Goal: Task Accomplishment & Management: Manage account settings

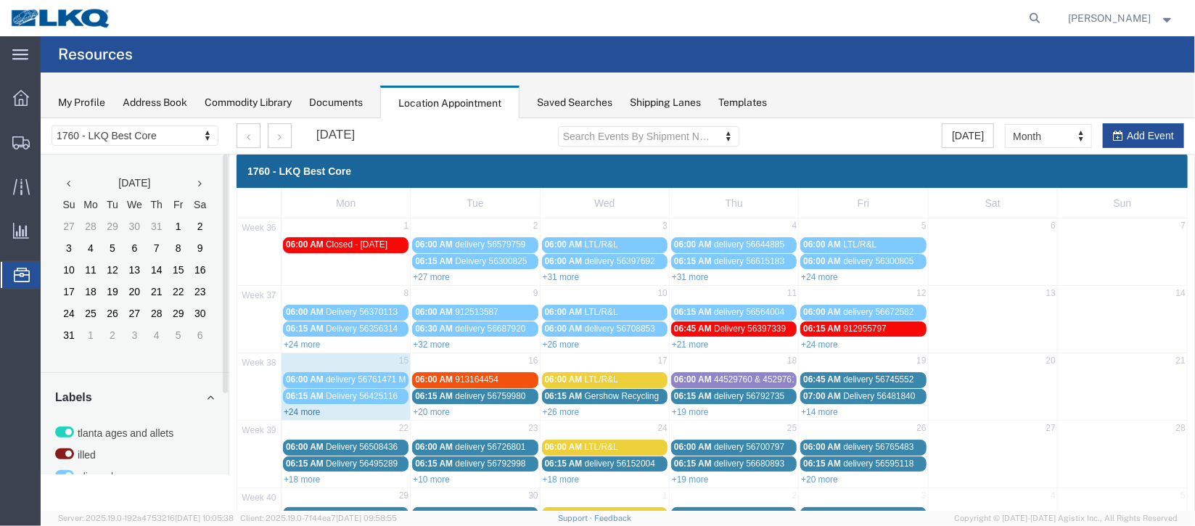
click at [314, 406] on link "+24 more" at bounding box center [301, 411] width 37 height 10
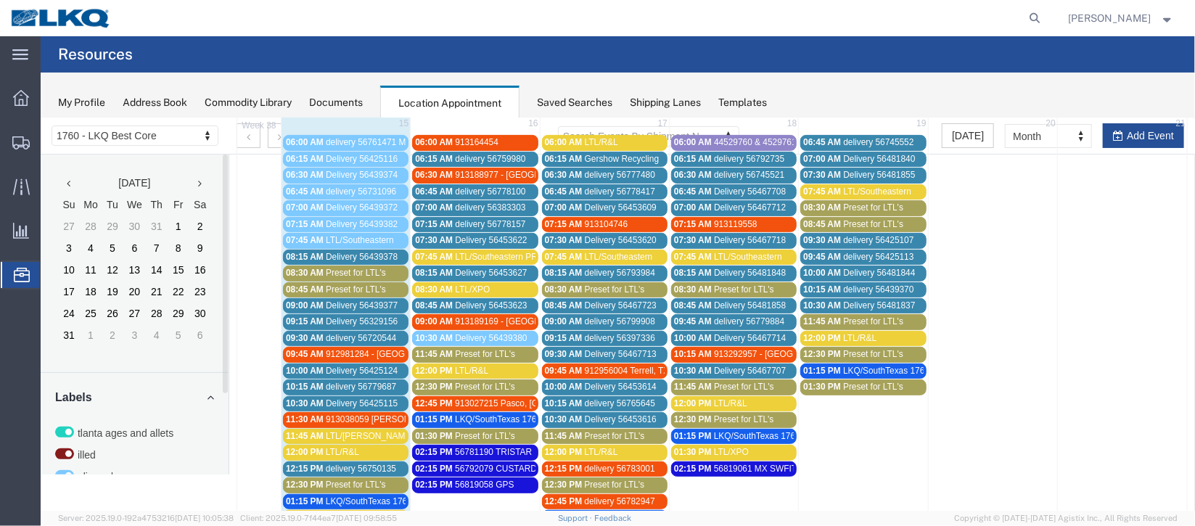
scroll to position [326, 0]
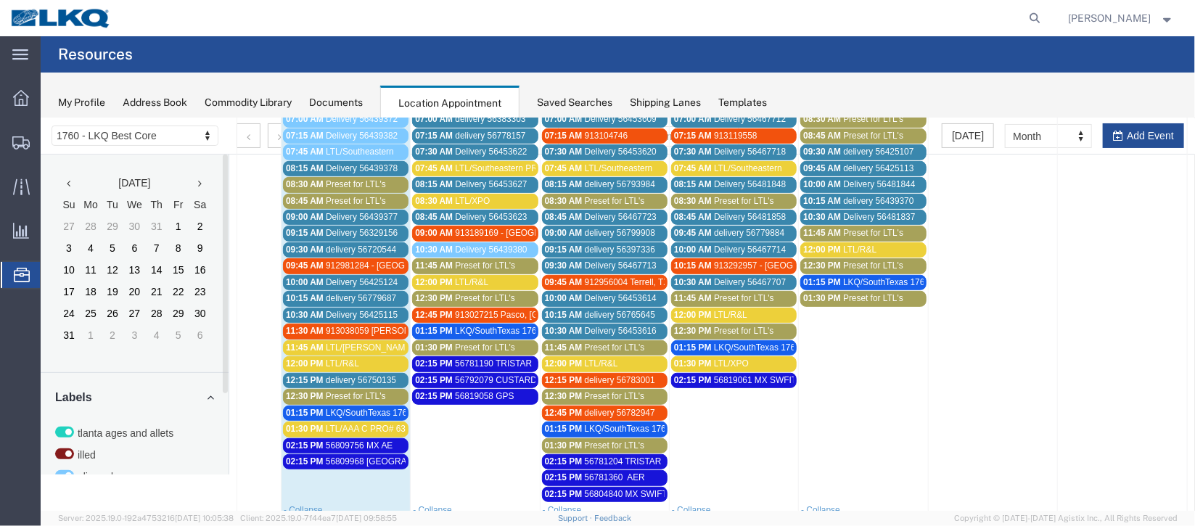
click at [354, 211] on span "Delivery 56439377" at bounding box center [361, 216] width 72 height 10
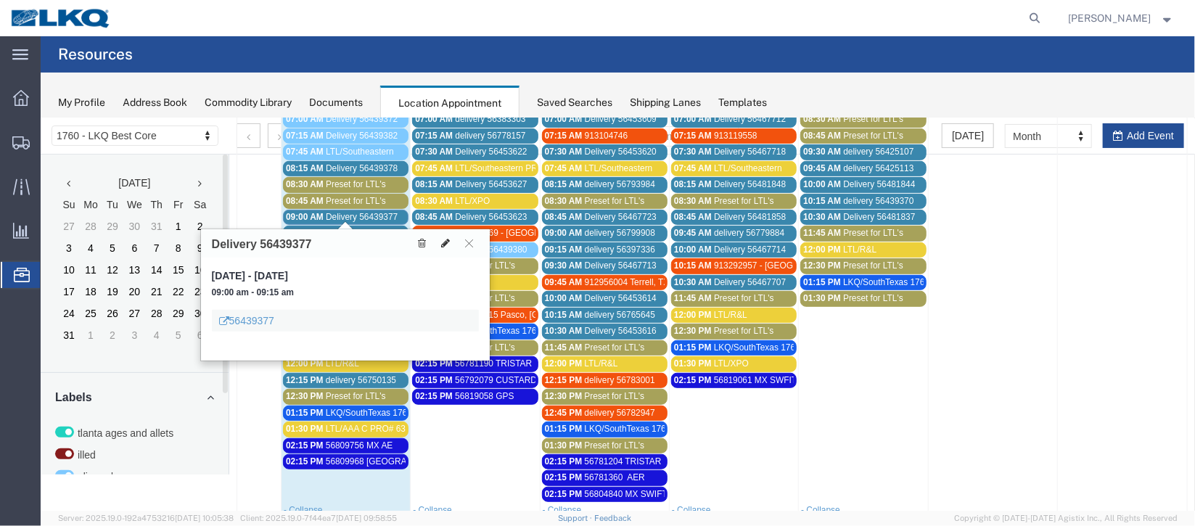
click at [445, 239] on icon at bounding box center [444, 242] width 9 height 10
select select "1"
select select
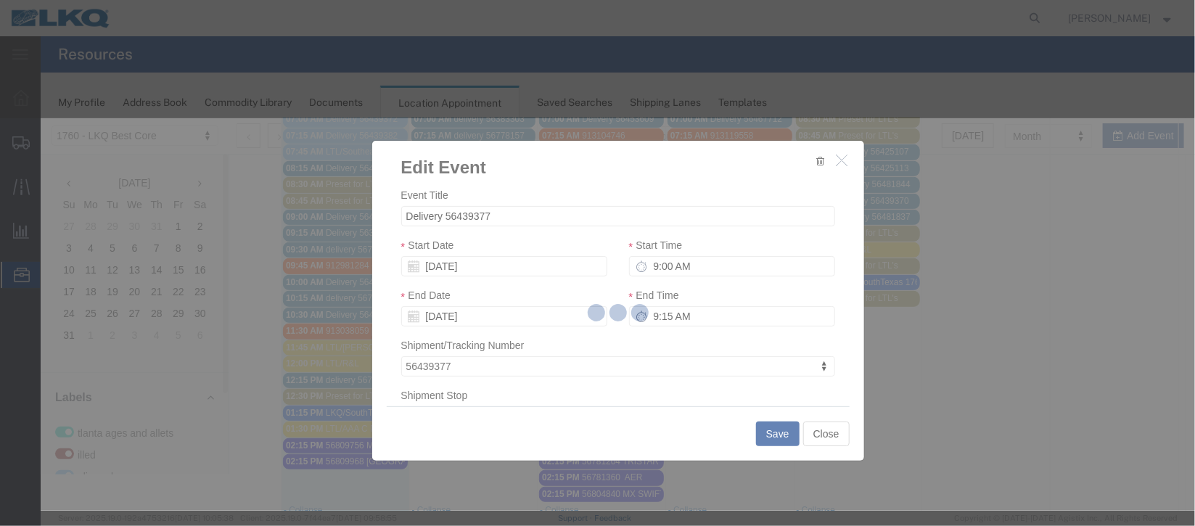
select select
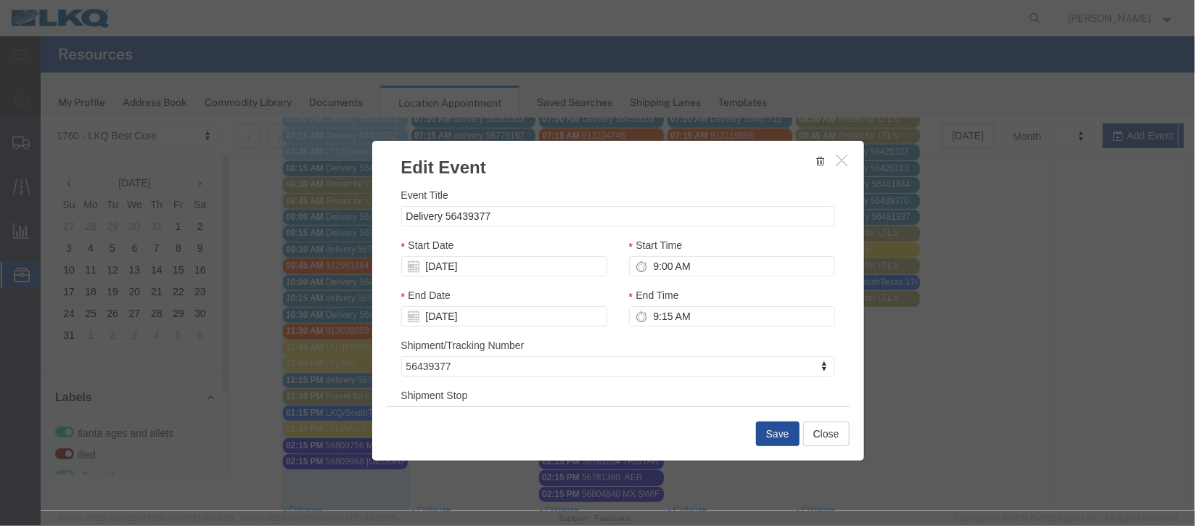
scroll to position [185, 0]
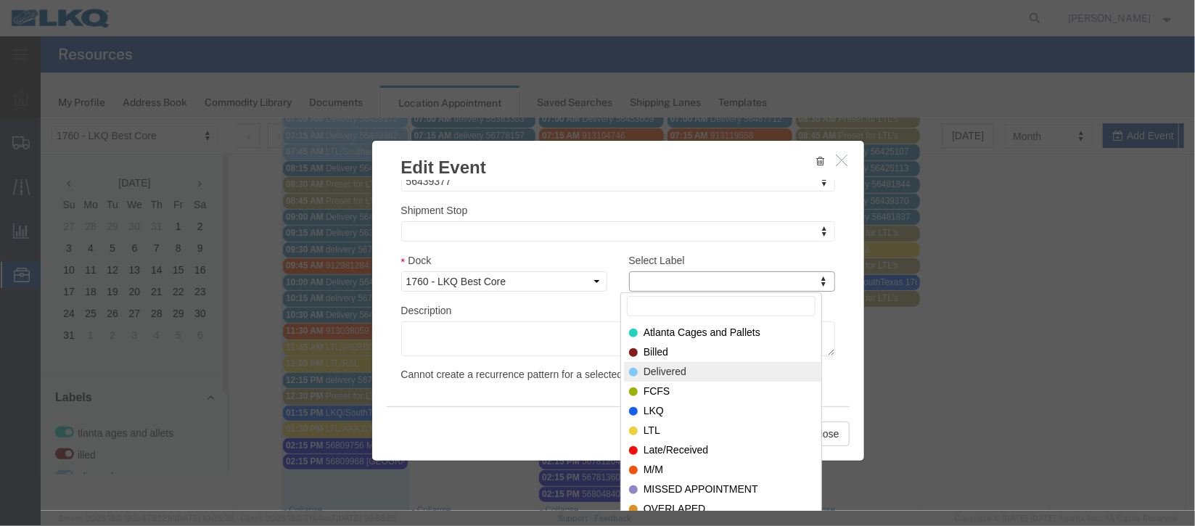
select select "40"
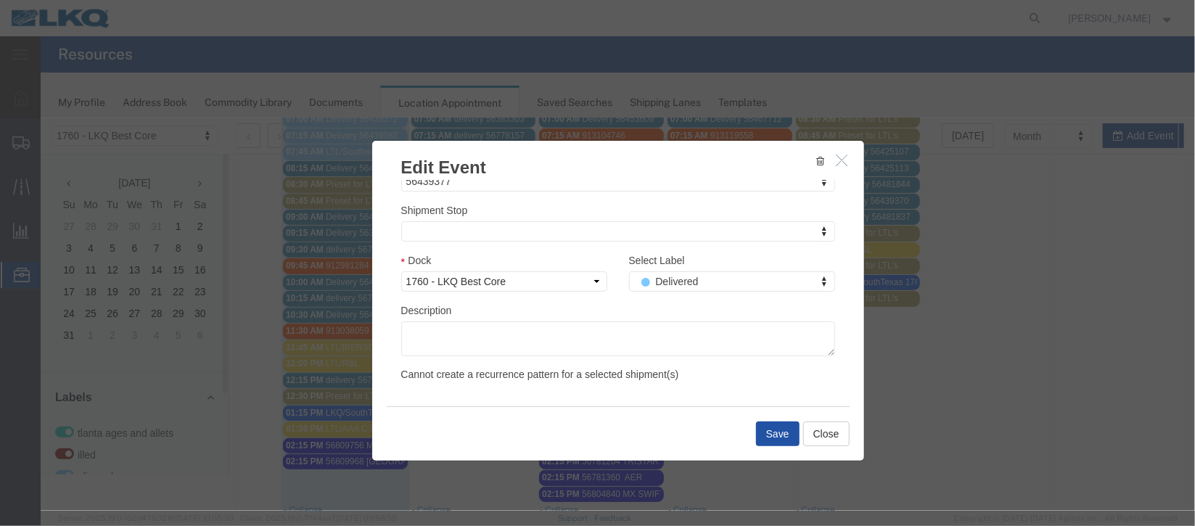
click at [765, 429] on button "Save" at bounding box center [777, 433] width 44 height 25
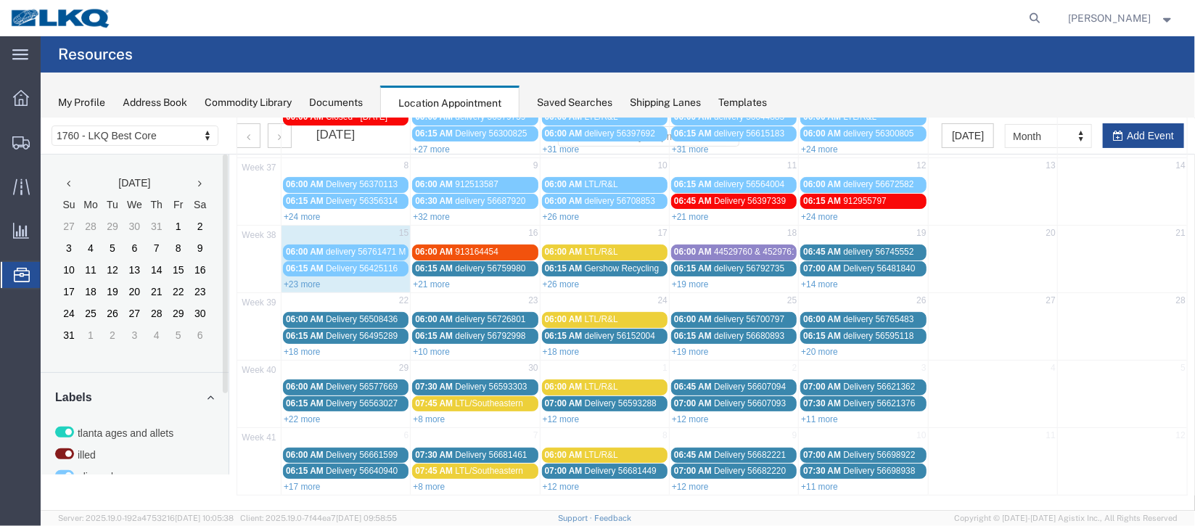
scroll to position [0, 0]
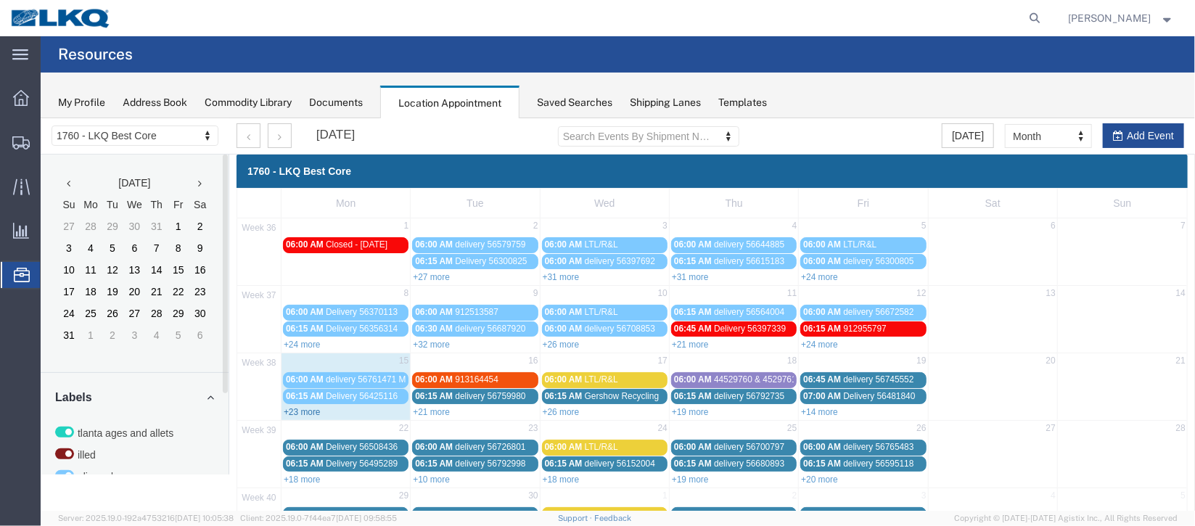
click at [304, 407] on link "+23 more" at bounding box center [301, 411] width 37 height 10
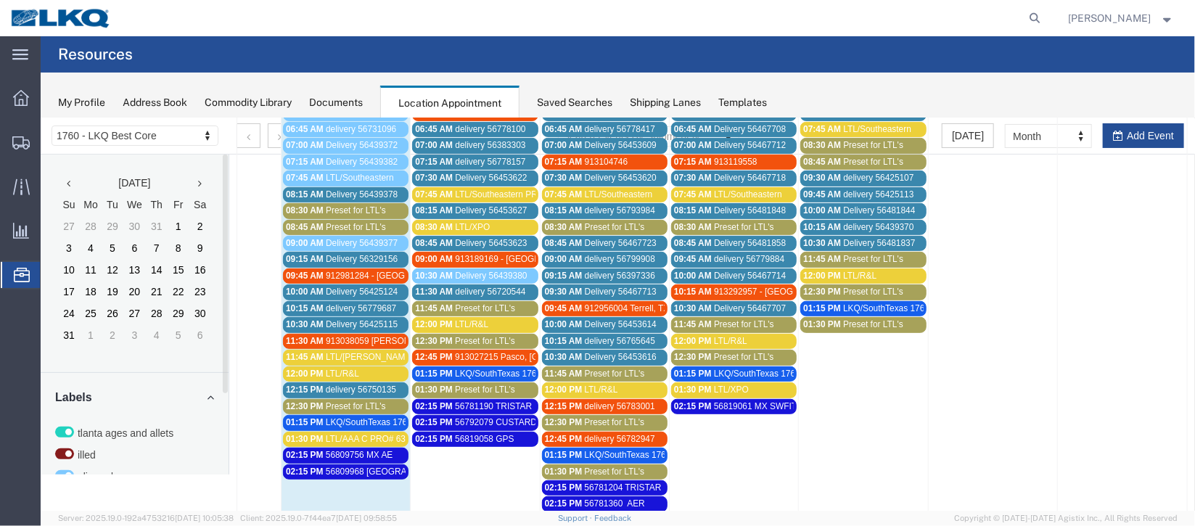
scroll to position [326, 0]
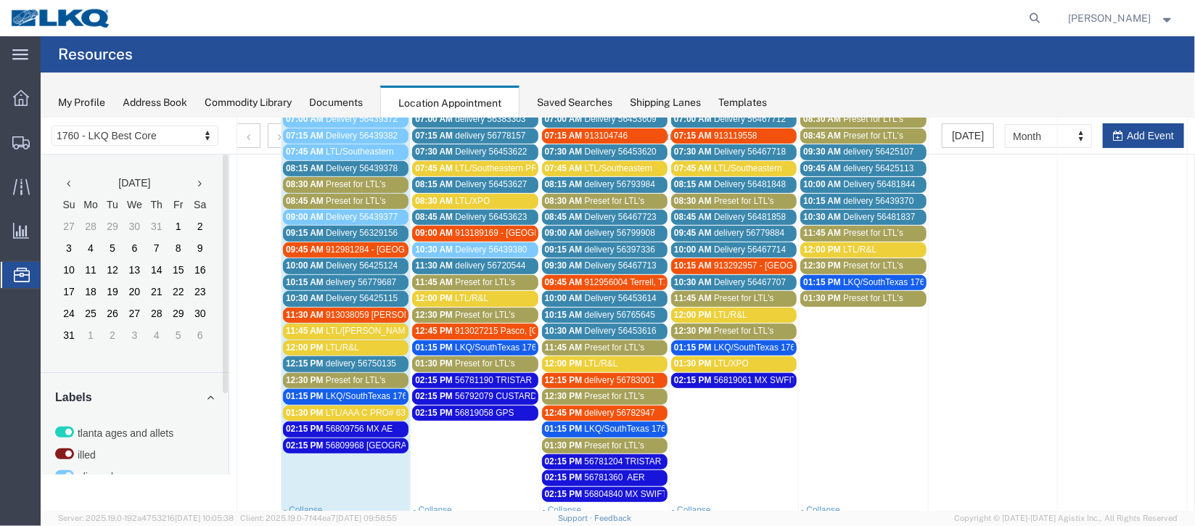
click at [449, 244] on span "10:30 AM" at bounding box center [433, 249] width 38 height 10
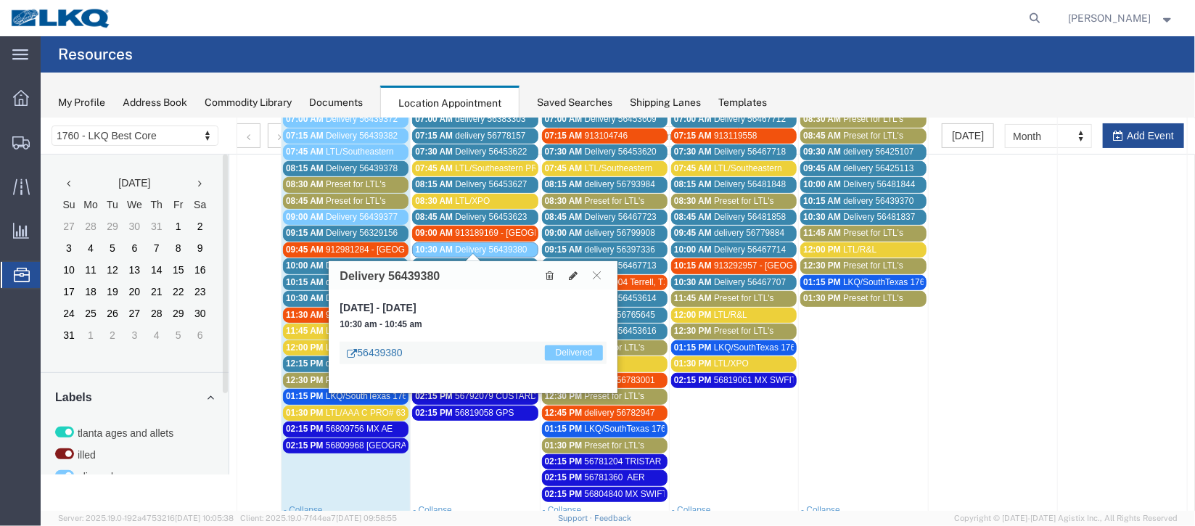
click at [381, 346] on link "56439380" at bounding box center [373, 352] width 55 height 15
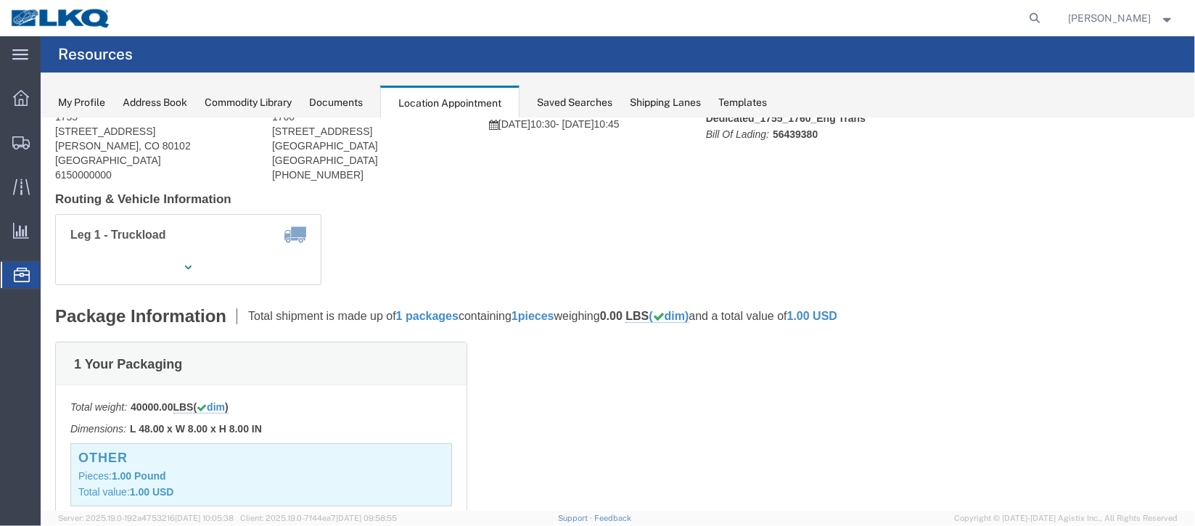
scroll to position [0, 0]
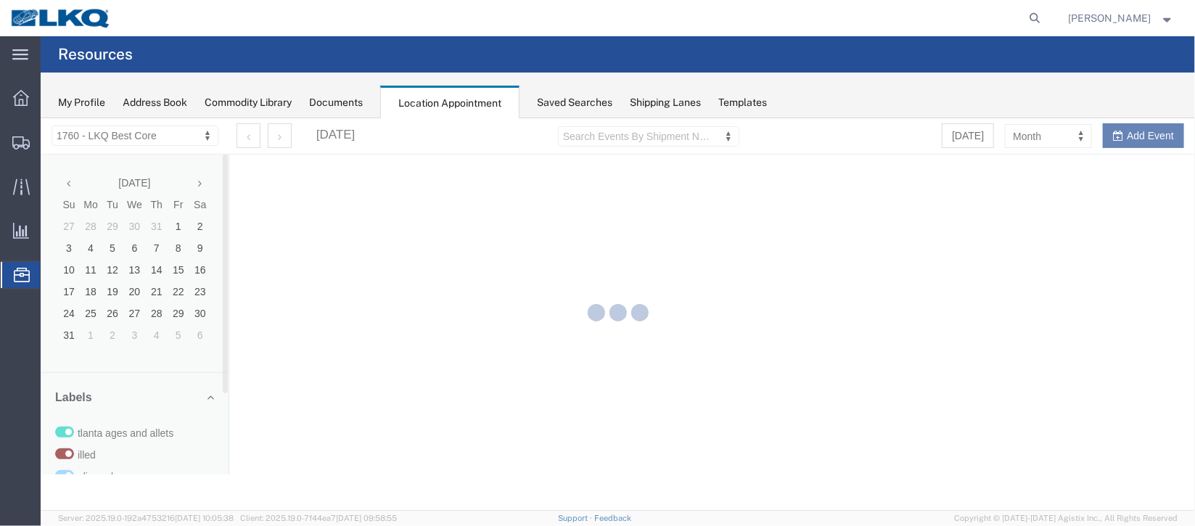
select select "27634"
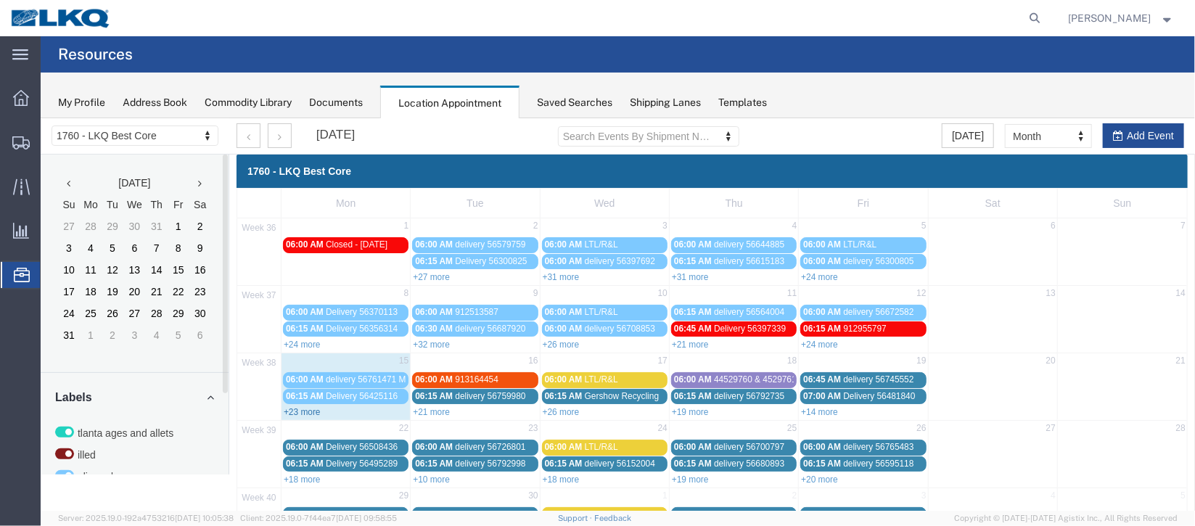
click at [309, 406] on link "+23 more" at bounding box center [301, 411] width 37 height 10
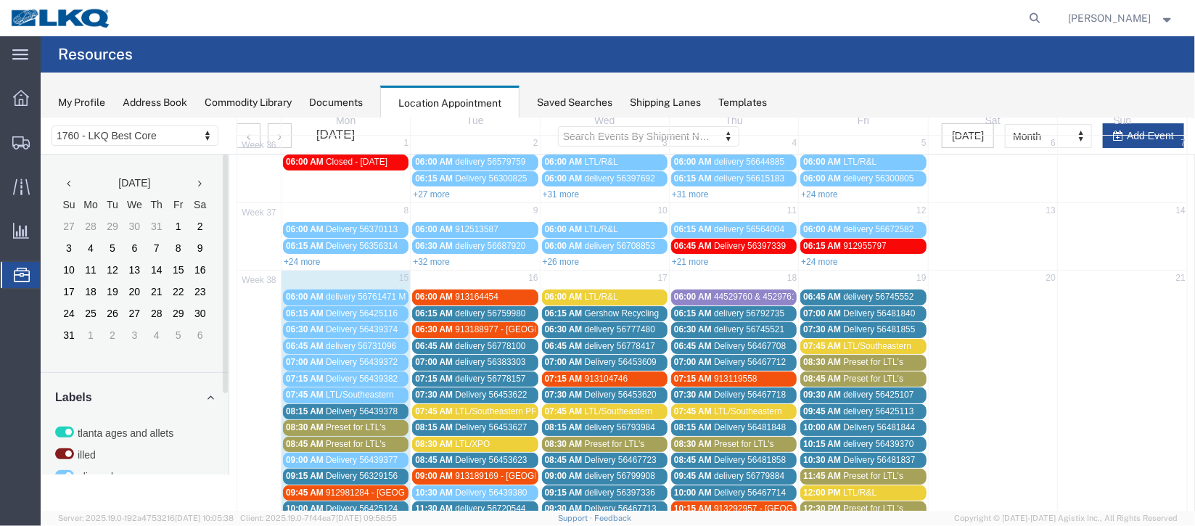
scroll to position [108, 0]
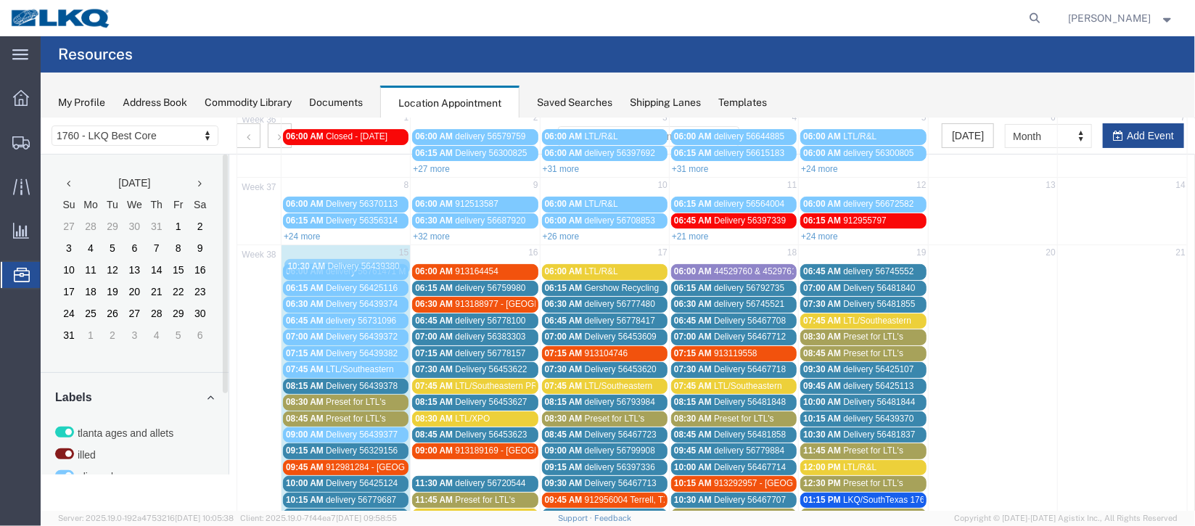
drag, startPoint x: 474, startPoint y: 459, endPoint x: 347, endPoint y: 263, distance: 233.6
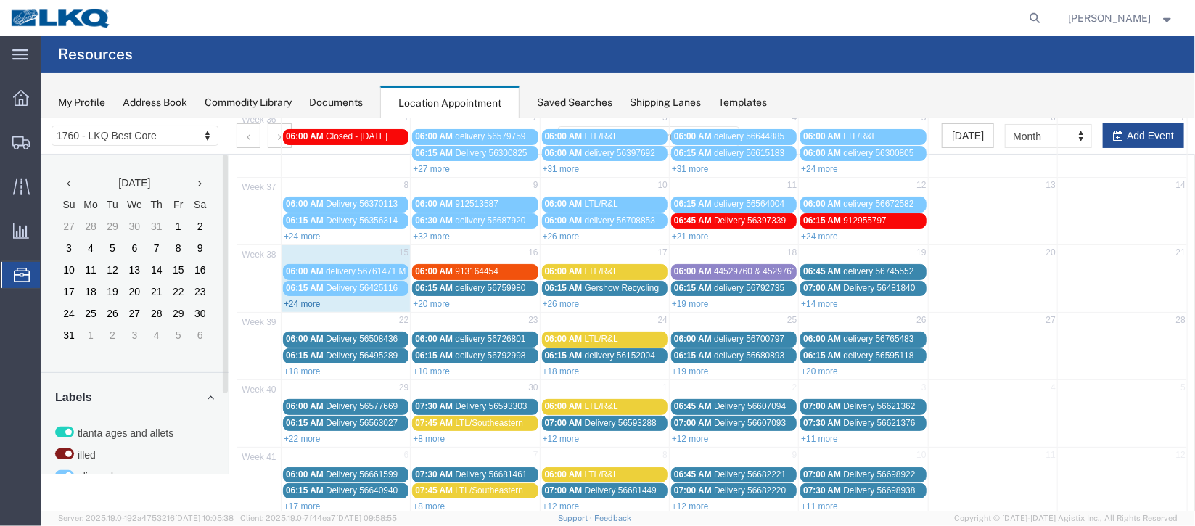
click at [313, 302] on link "+24 more" at bounding box center [301, 303] width 37 height 10
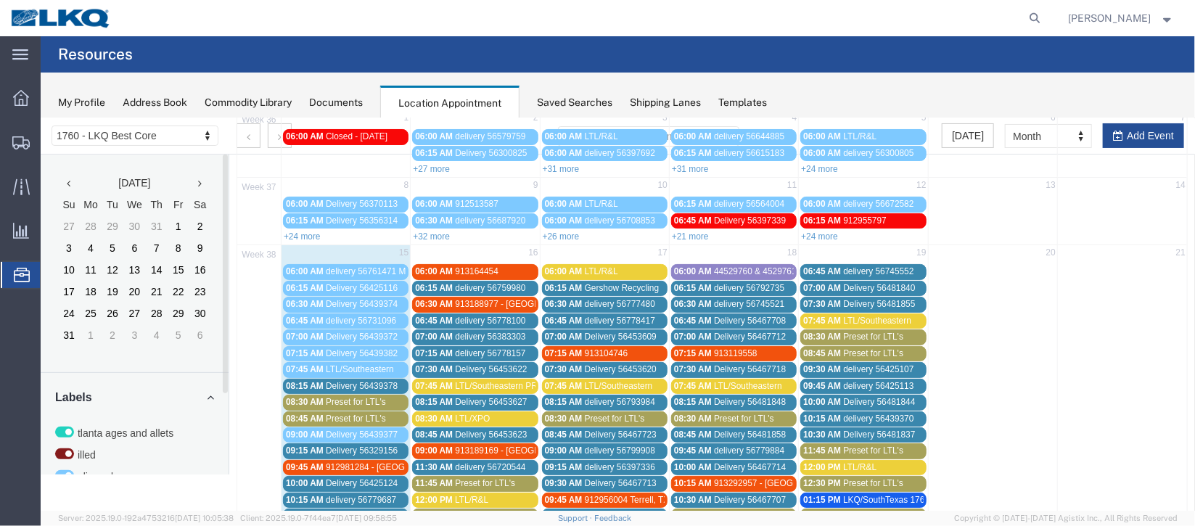
scroll to position [217, 0]
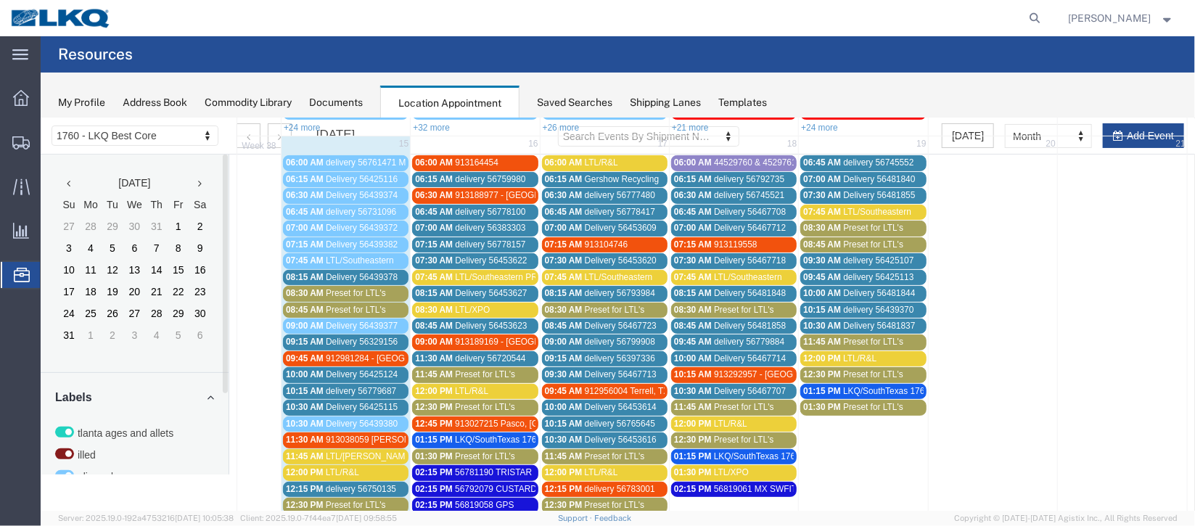
click at [360, 418] on div "10:30 AM Delivery 56439380" at bounding box center [345, 423] width 120 height 11
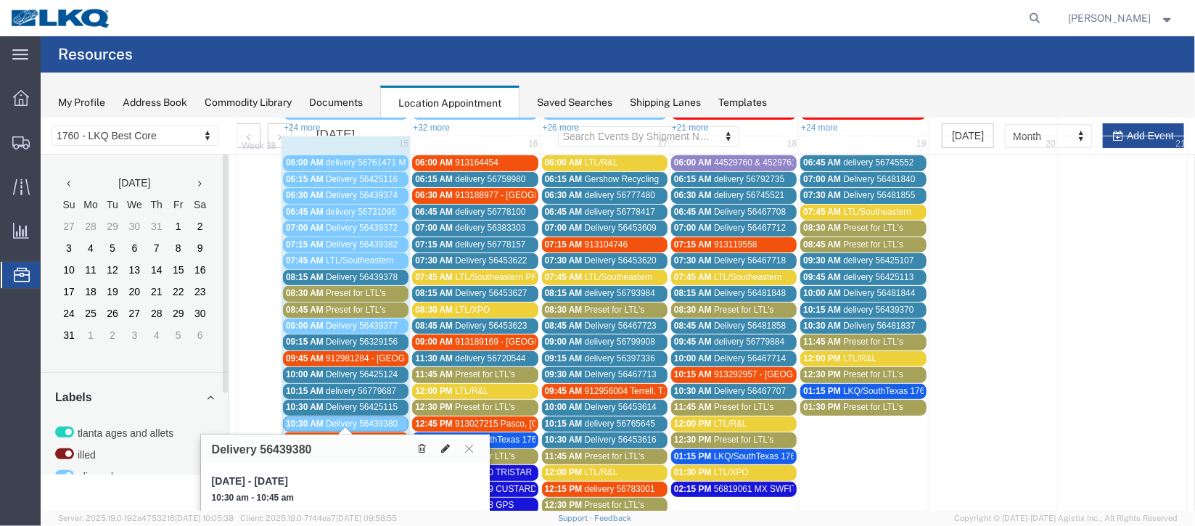
click at [440, 450] on icon at bounding box center [444, 447] width 9 height 10
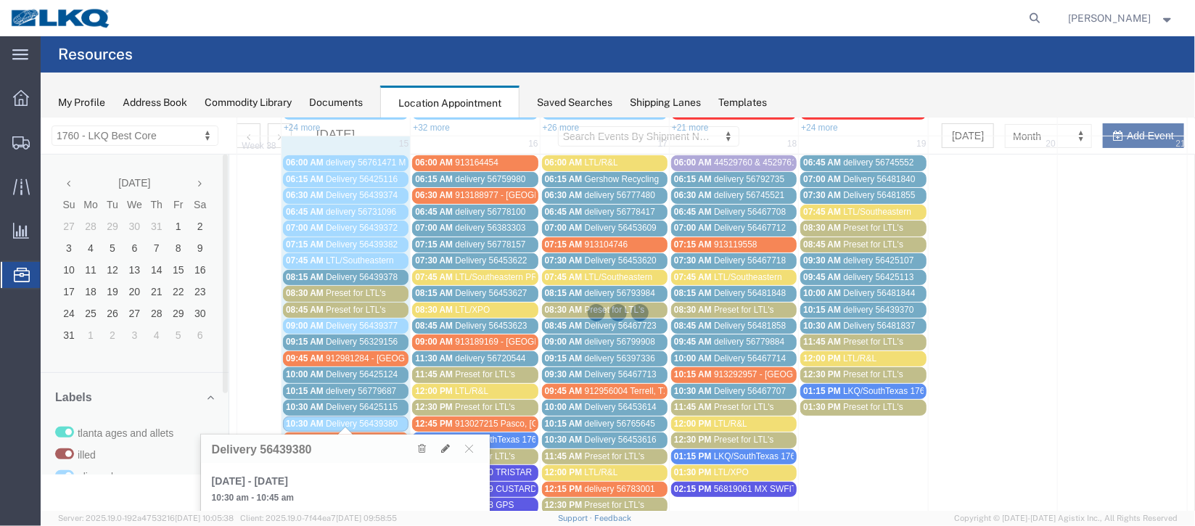
select select "1"
select select "40"
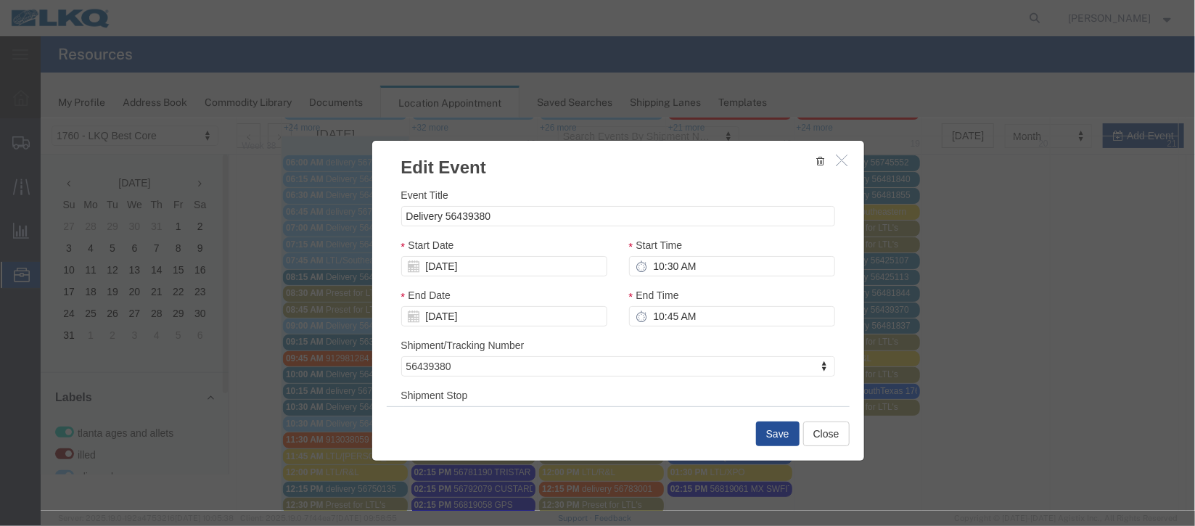
select select
click at [698, 261] on input "10:30 AM" at bounding box center [731, 265] width 206 height 20
type input "11:30 AM"
type input "12:30 PM"
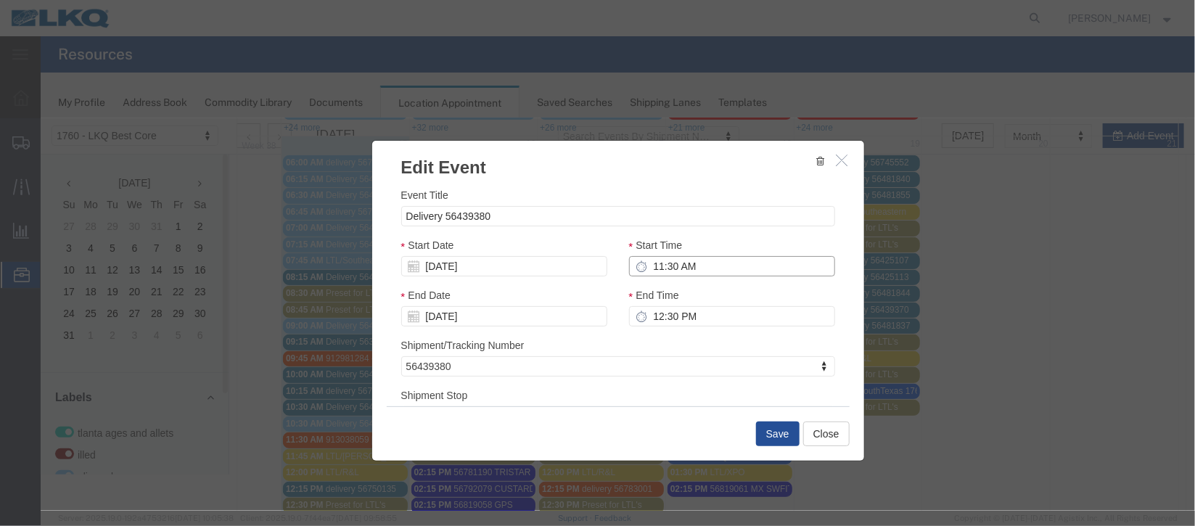
type input "1:30 PM"
type input "2:30 PM"
type input "3:30 PM"
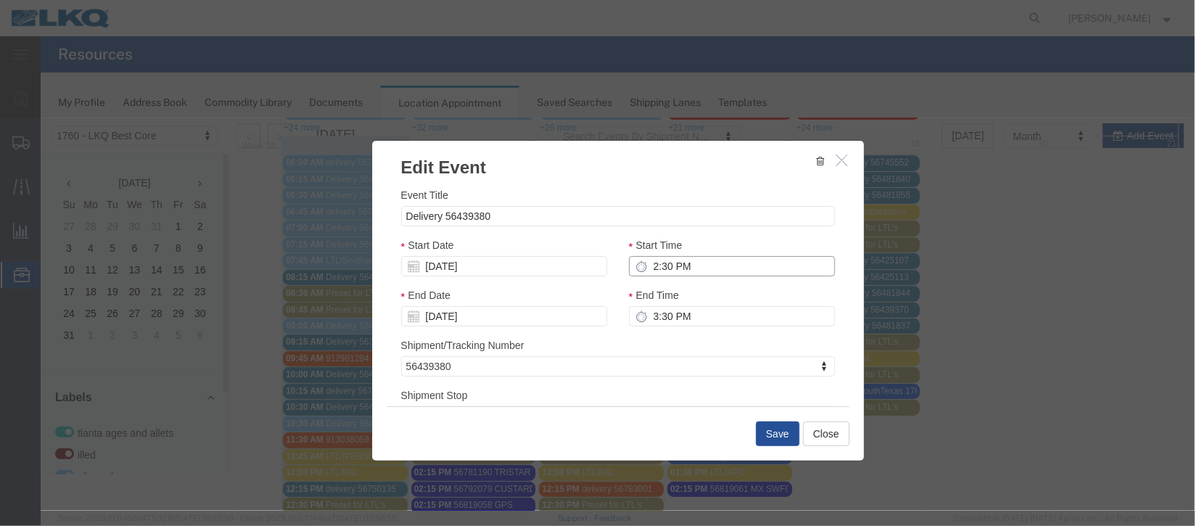
type input "3:30 PM"
type input "4:30 PM"
type input "5:30 PM"
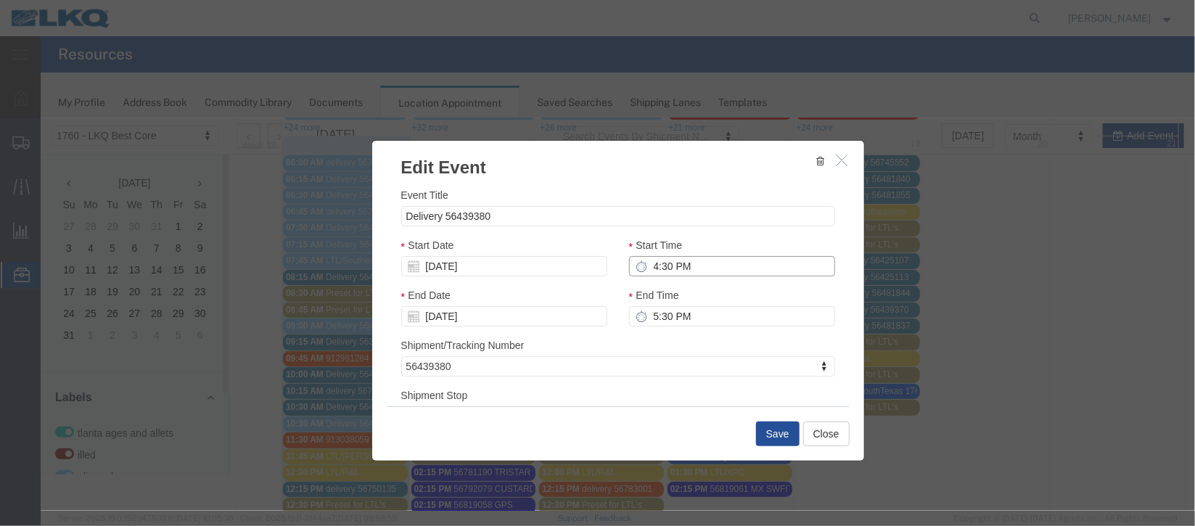
type input "6:30 PM"
type input "7:30 PM"
type input "8:30 PM"
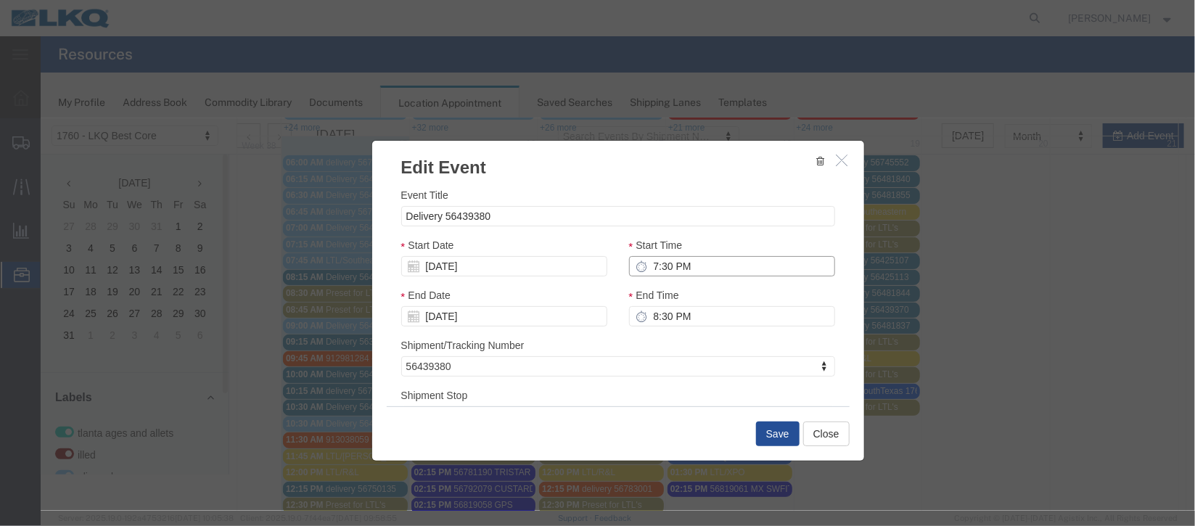
type input "8:30 PM"
type input "9:30 PM"
type input "10:30 PM"
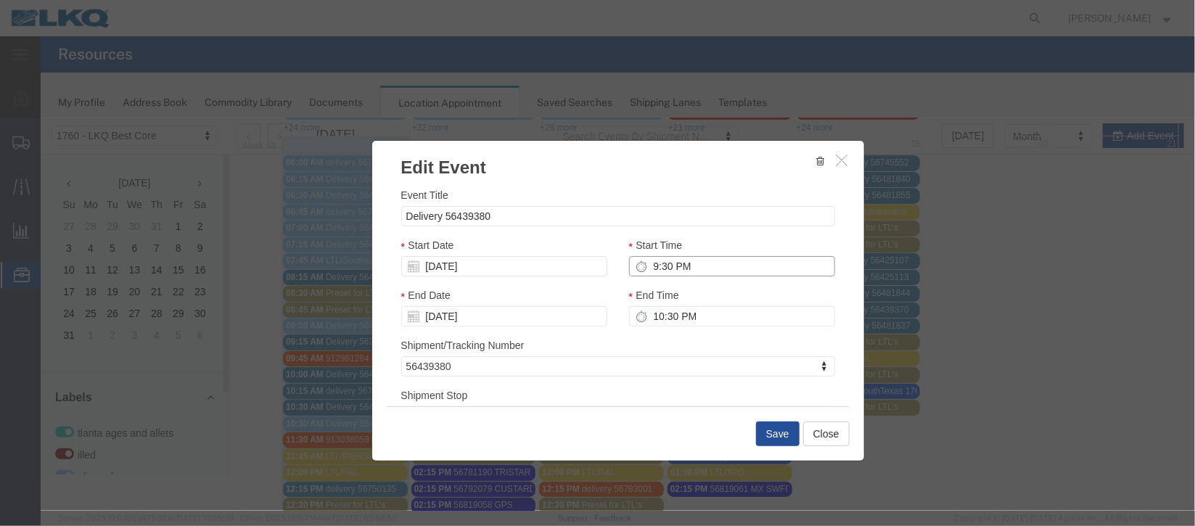
type input "11:30 PM"
type input "12:30 AM"
type input "1:30 AM"
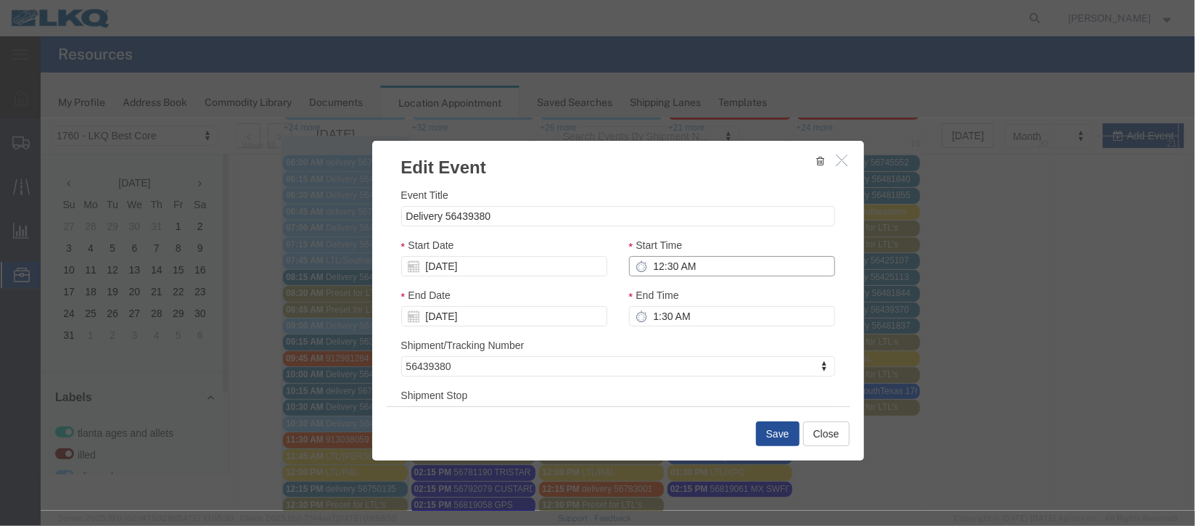
type input "1:30 AM"
type input "2:30 AM"
type input "3:30 AM"
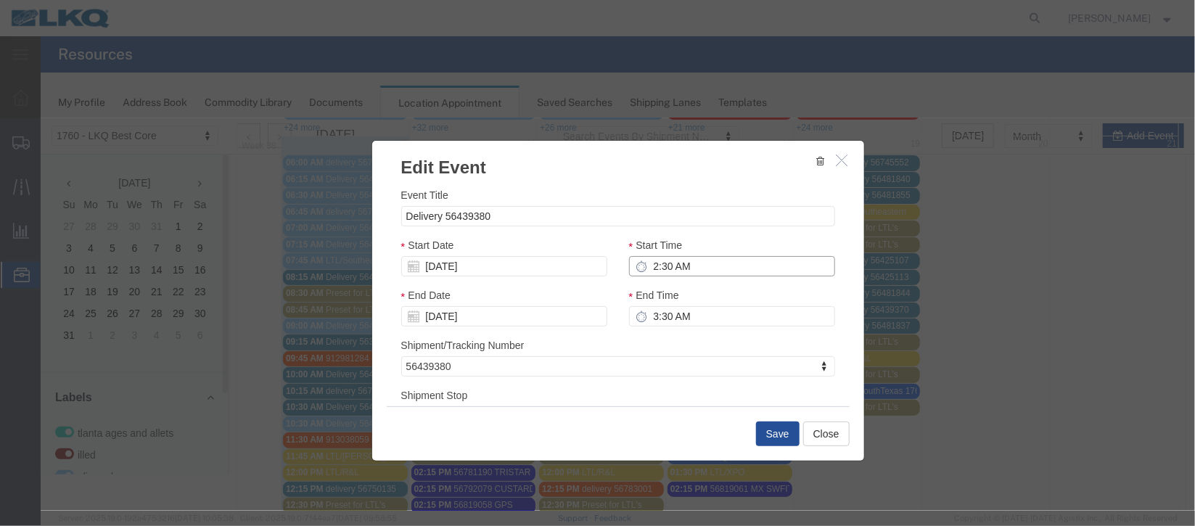
type input "4:30 AM"
type input "5:30 AM"
type input "6:30 AM"
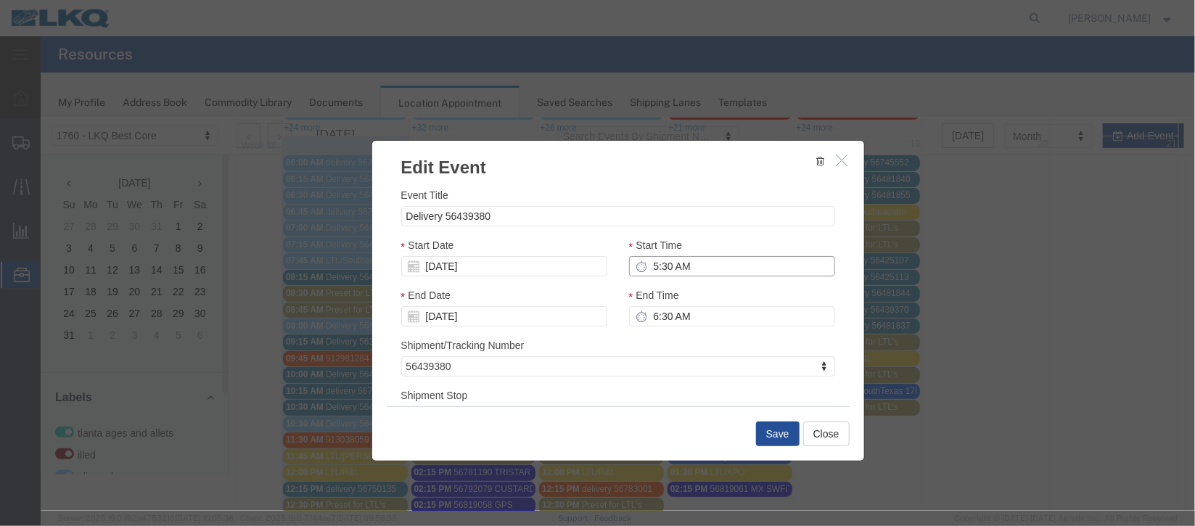
type input "6:30 AM"
type input "7:30 AM"
type input "6:45 AM"
type input "7:45 AM"
type input "7:00 AM"
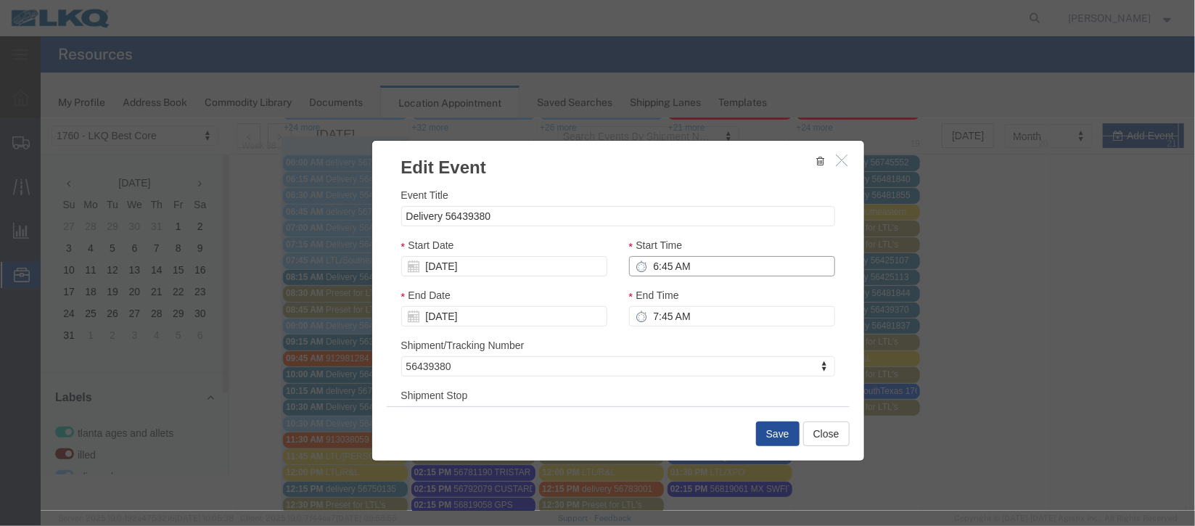
type input "8:00 AM"
type input "7:15 AM"
type input "8:15 AM"
type input "7:00 AM"
type input "8:00 AM"
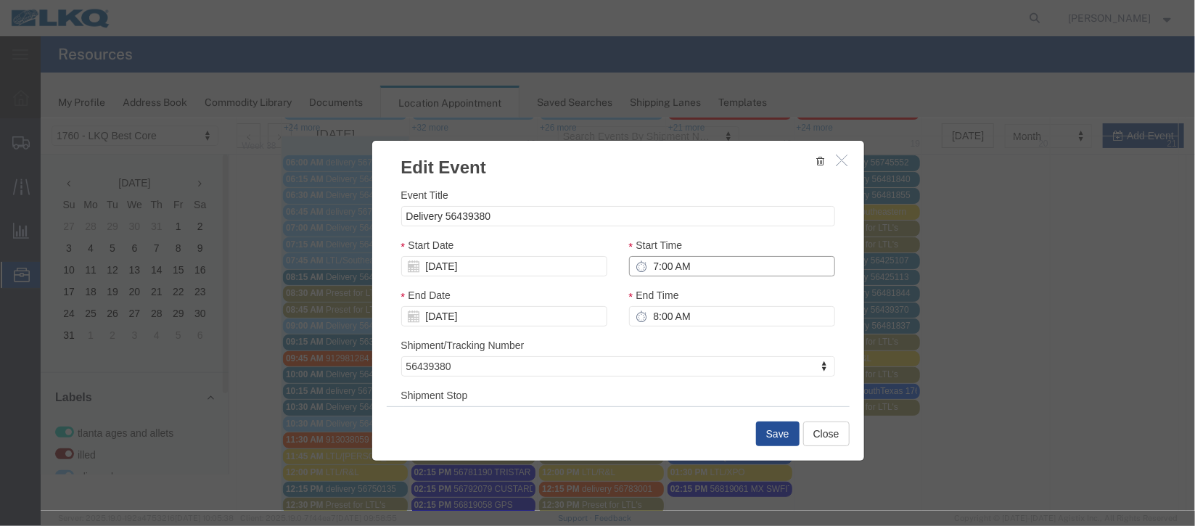
type input "6:45 AM"
type input "7:45 AM"
type input "6:30 AM"
type input "7:30 AM"
type input "6:15 AM"
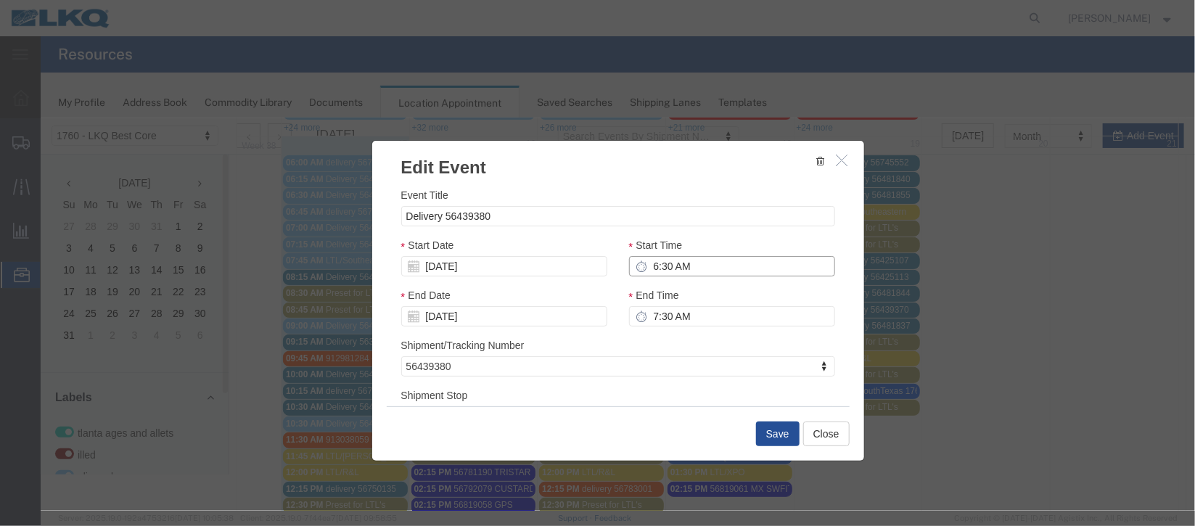
type input "7:15 AM"
type input "6:00 AM"
type input "7:00 AM"
click at [773, 423] on button "Save" at bounding box center [777, 433] width 44 height 25
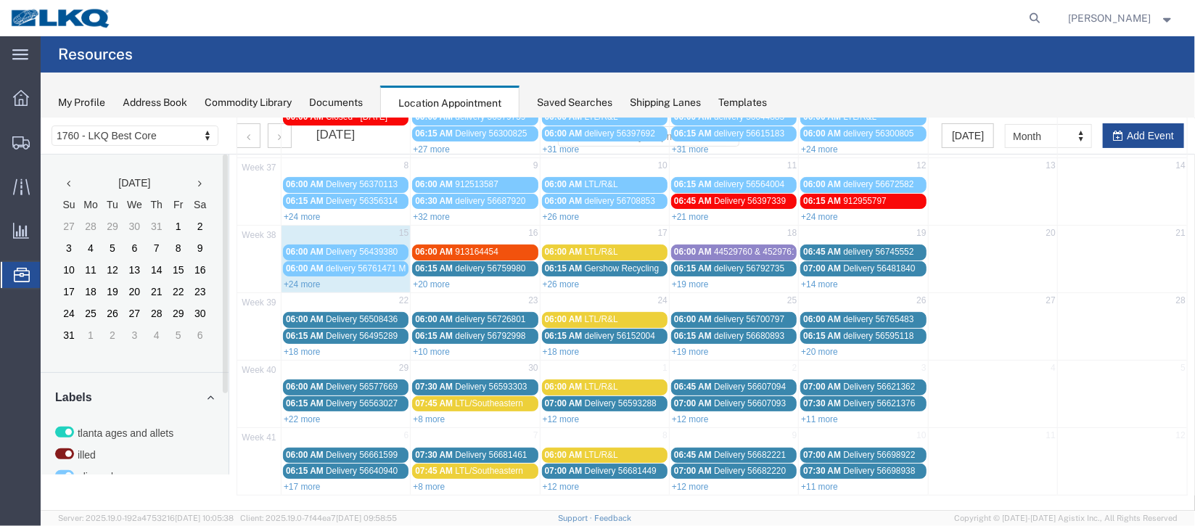
scroll to position [0, 0]
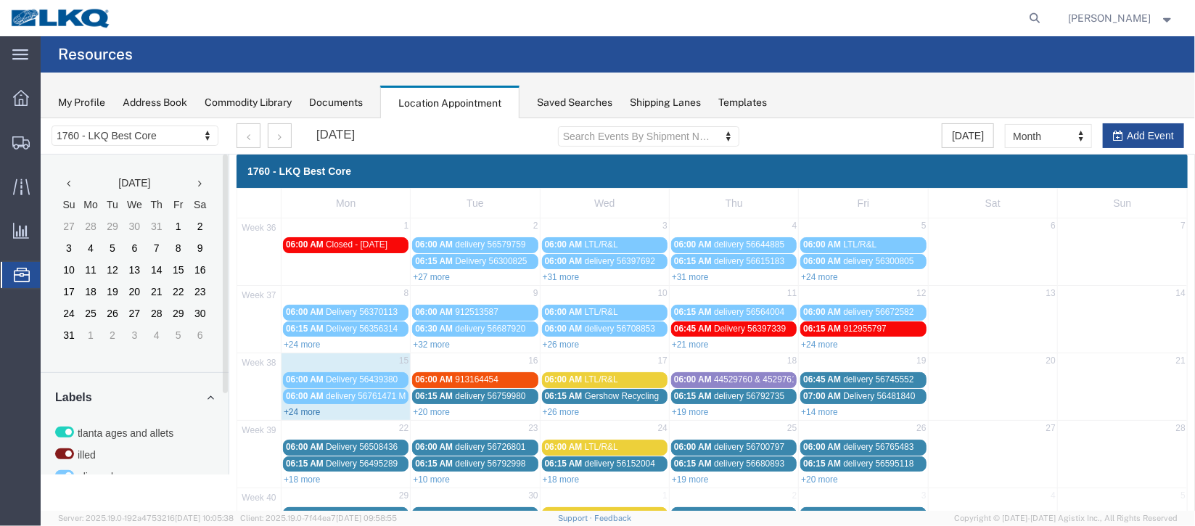
click at [297, 411] on link "+24 more" at bounding box center [301, 411] width 37 height 10
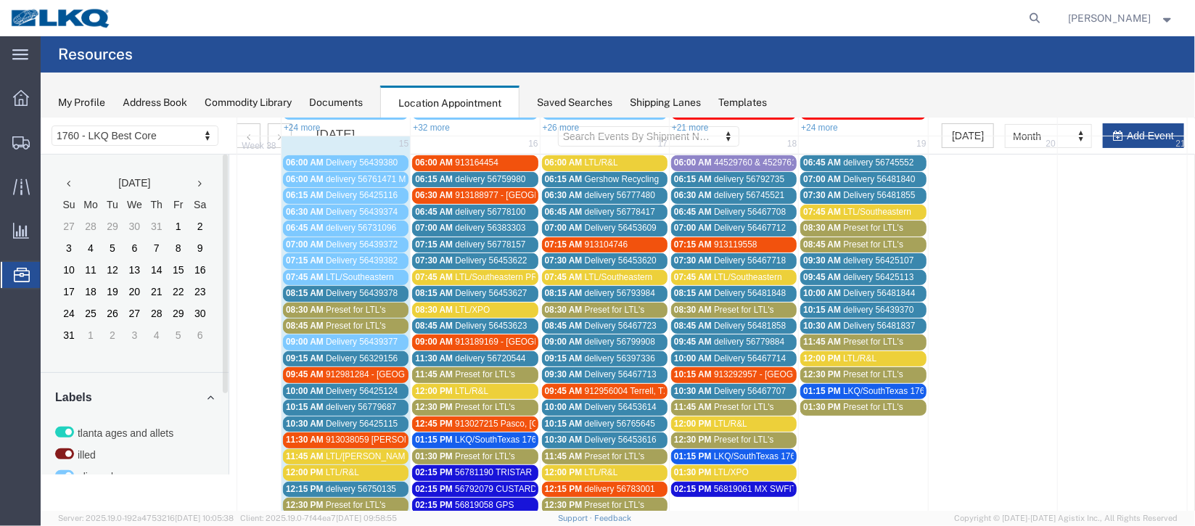
scroll to position [326, 0]
